Goal: Task Accomplishment & Management: Use online tool/utility

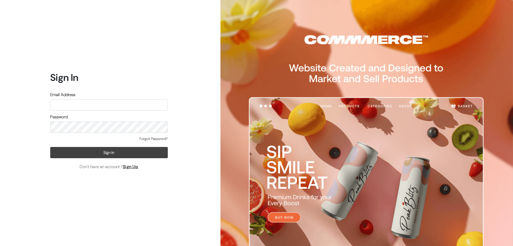
type input "ashapuracosmetic@gmail.com"
click at [97, 151] on button "Sign In" at bounding box center [109, 152] width 118 height 11
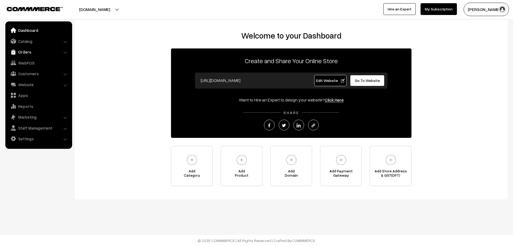
click at [21, 51] on link "Orders" at bounding box center [39, 52] width 64 height 10
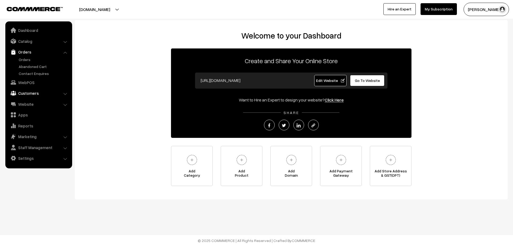
click at [29, 92] on link "Customers" at bounding box center [39, 93] width 64 height 10
click at [36, 81] on link "Customers" at bounding box center [43, 81] width 53 height 6
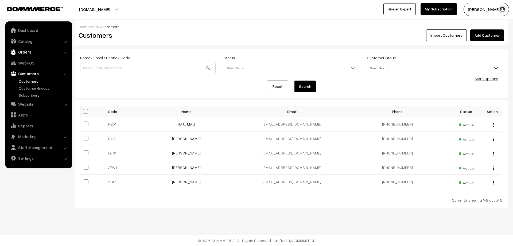
click at [18, 50] on link "Orders" at bounding box center [39, 52] width 64 height 10
click at [25, 59] on link "Orders" at bounding box center [43, 60] width 53 height 6
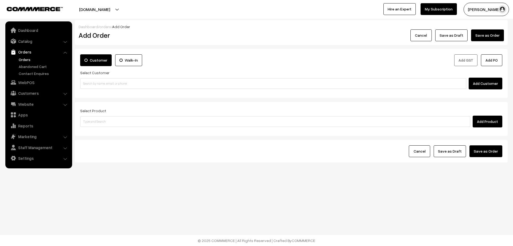
click at [125, 60] on label "Walk-In" at bounding box center [128, 60] width 27 height 12
click at [0, 0] on input "Walk-In" at bounding box center [0, 0] width 0 height 0
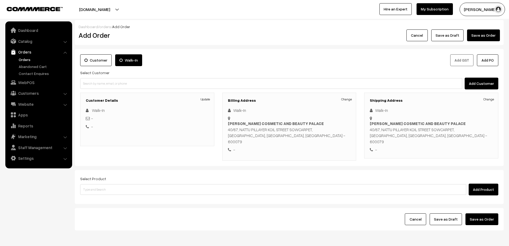
click at [93, 62] on label "Customer" at bounding box center [96, 60] width 32 height 12
click at [0, 0] on input "Customer" at bounding box center [0, 0] width 0 height 0
